Goal: Information Seeking & Learning: Check status

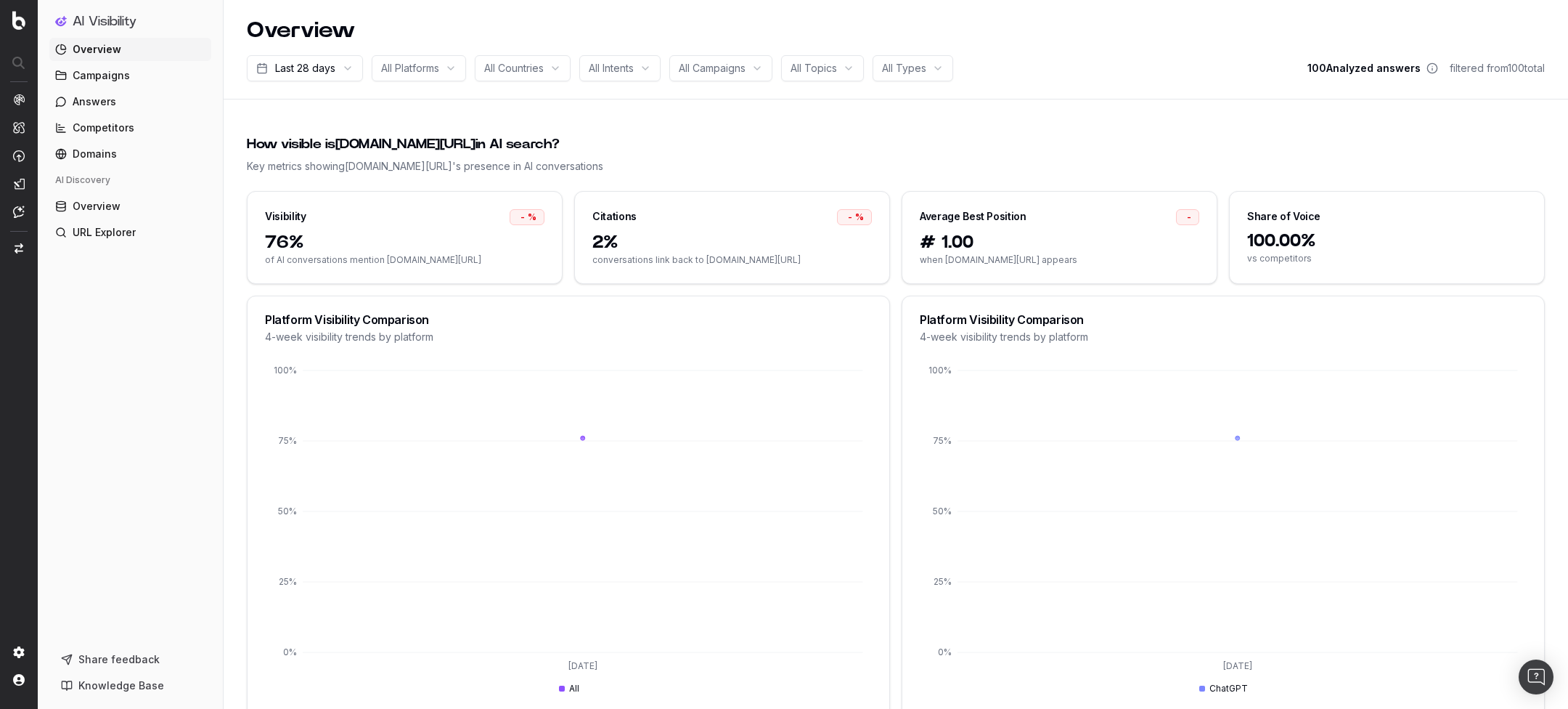
click at [727, 134] on div "How visible is [DOMAIN_NAME][URL] in AI search?" at bounding box center [895, 144] width 1298 height 20
